Goal: Navigation & Orientation: Find specific page/section

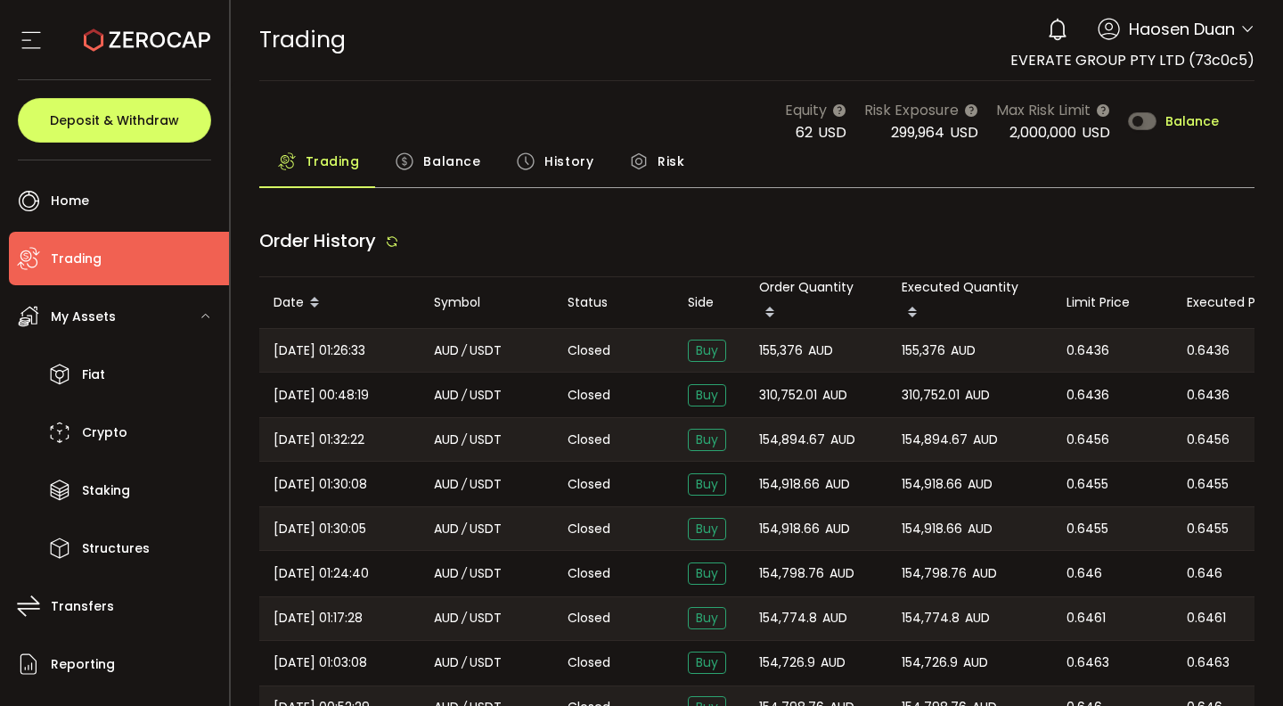
type input "***"
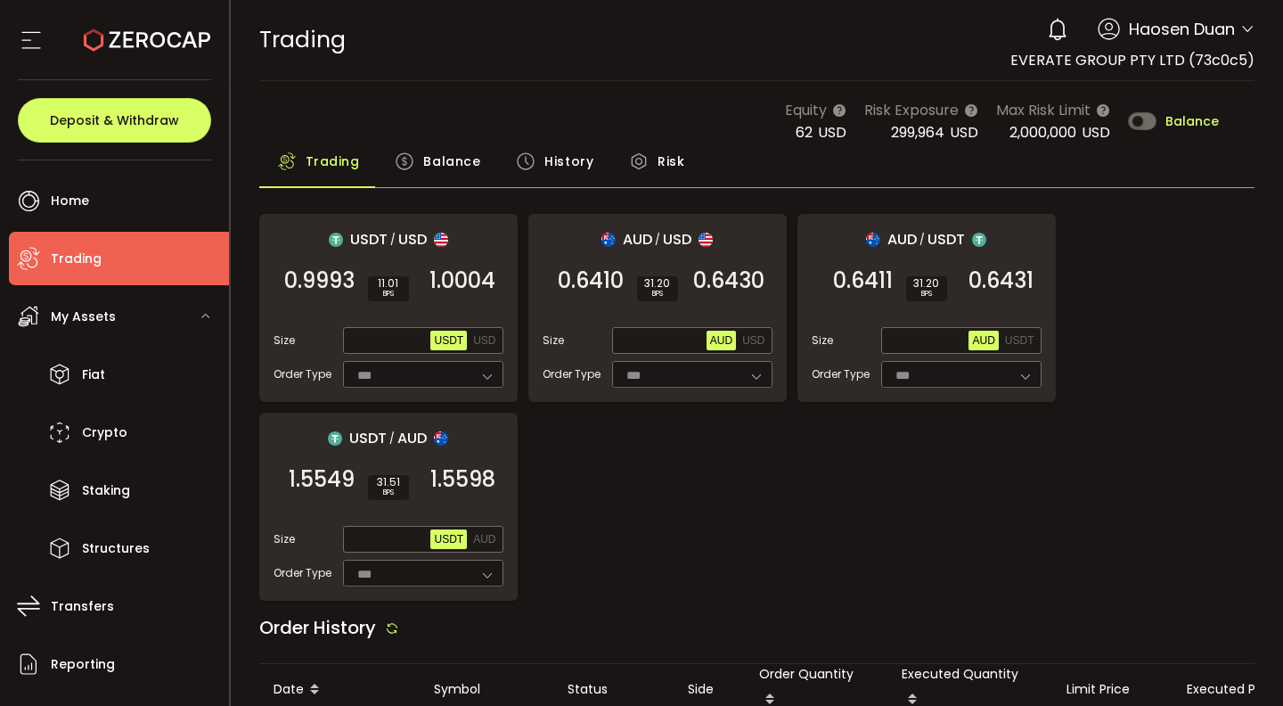
click at [441, 149] on span "Balance" at bounding box center [451, 161] width 57 height 36
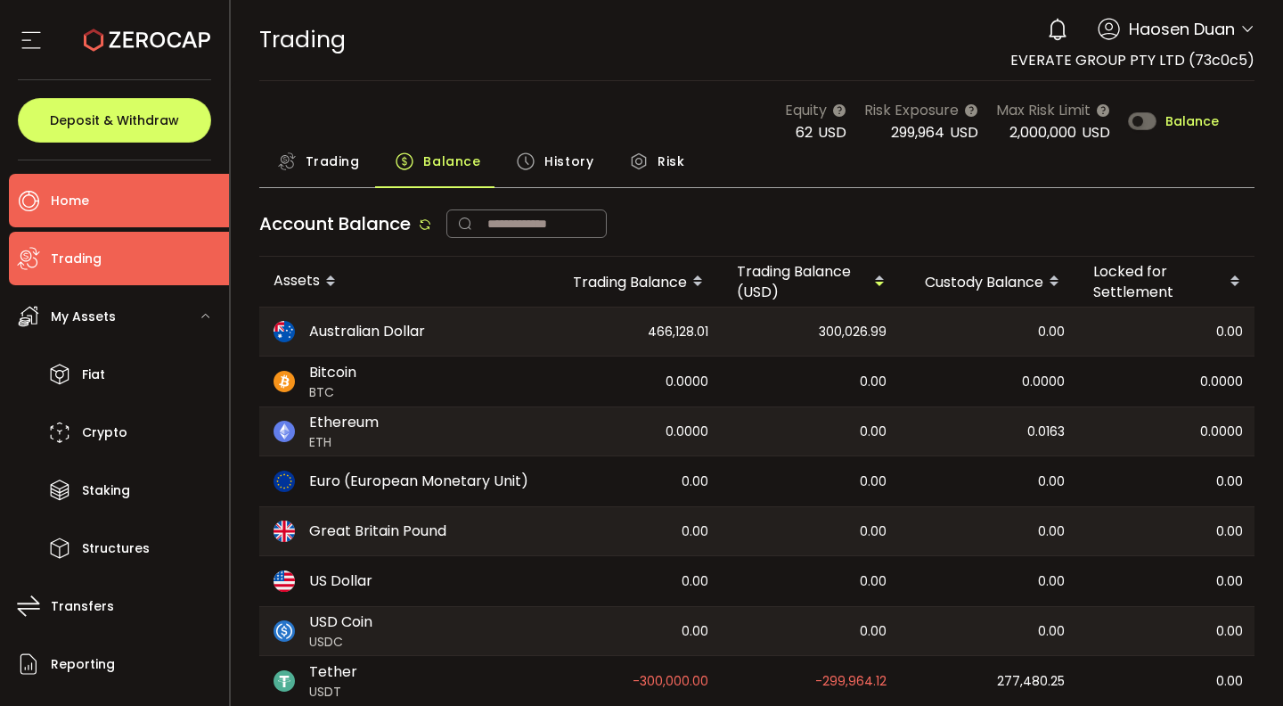
click at [143, 190] on li "Home" at bounding box center [119, 200] width 220 height 53
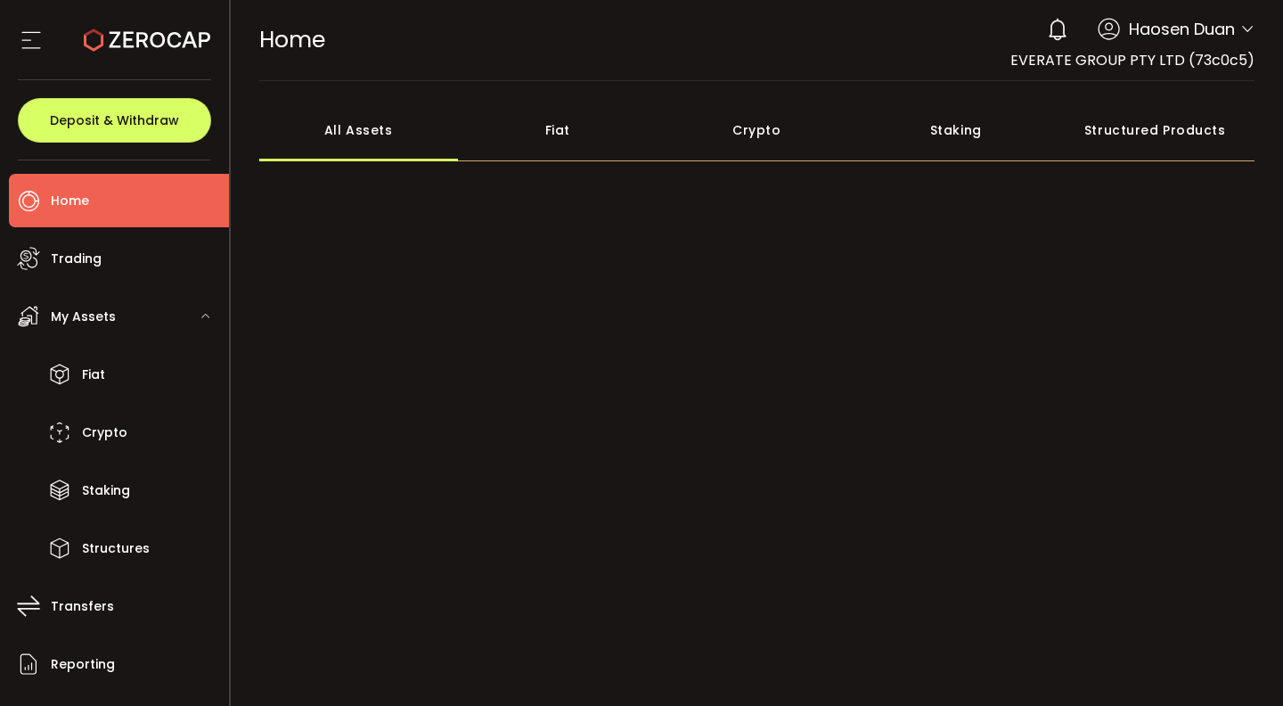
click at [617, 53] on div "HOME Buy Power $0.00 USD Home Home Your verification is pending 0 Haosen Duan A…" at bounding box center [757, 40] width 996 height 80
